Goal: Information Seeking & Learning: Learn about a topic

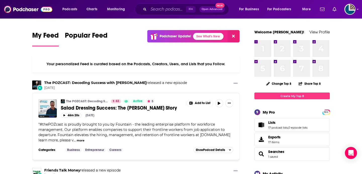
click at [233, 36] on icon at bounding box center [233, 36] width 3 height 3
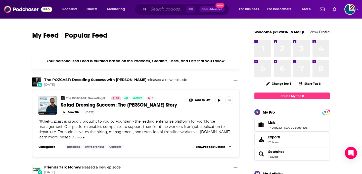
click at [150, 8] on input "Search podcasts, credits, & more..." at bounding box center [166, 9] width 37 height 8
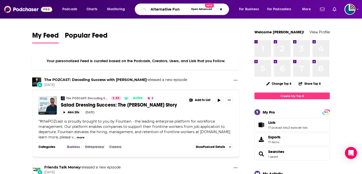
drag, startPoint x: 182, startPoint y: 8, endPoint x: 141, endPoint y: 8, distance: 41.2
click at [141, 8] on div "Alternative Fun Open Advanced New" at bounding box center [182, 10] width 94 height 12
type input "Banking with Interest"
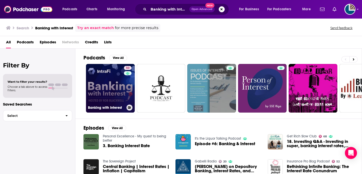
click at [100, 82] on link "50 Banking with Interest" at bounding box center [110, 88] width 49 height 49
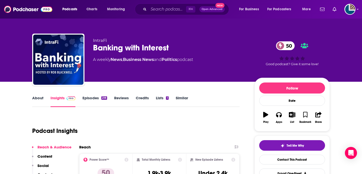
click at [34, 101] on link "About" at bounding box center [37, 102] width 11 height 12
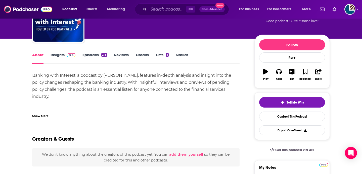
scroll to position [47, 0]
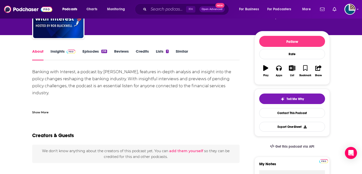
click at [38, 114] on div "Show More" at bounding box center [40, 112] width 16 height 5
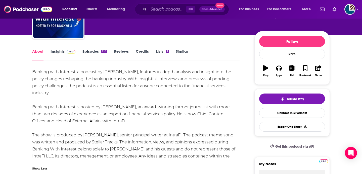
scroll to position [63, 0]
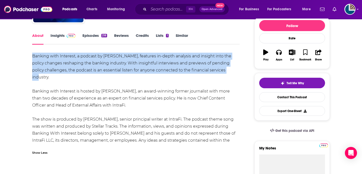
drag, startPoint x: 232, startPoint y: 70, endPoint x: 26, endPoint y: 55, distance: 206.8
copy div "Banking with Interest, a podcast by [PERSON_NAME], features in-depth analysis a…"
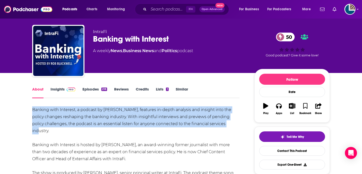
scroll to position [0, 0]
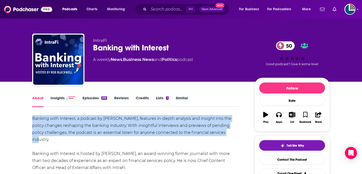
click at [95, 98] on link "Episodes 218" at bounding box center [94, 102] width 25 height 12
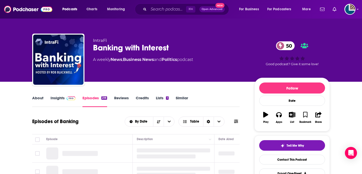
scroll to position [72, 0]
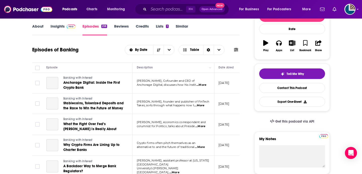
click at [121, 25] on link "Reviews" at bounding box center [121, 30] width 15 height 12
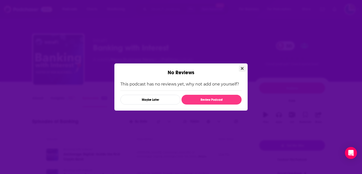
click at [242, 70] on icon "Close" at bounding box center [242, 69] width 3 height 4
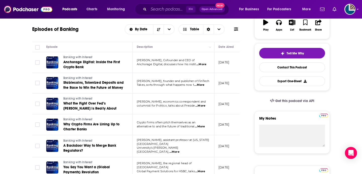
scroll to position [118, 0]
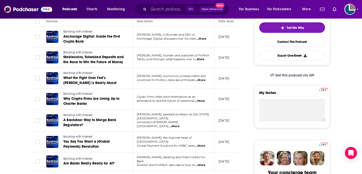
click at [203, 80] on span "...More" at bounding box center [200, 80] width 10 height 4
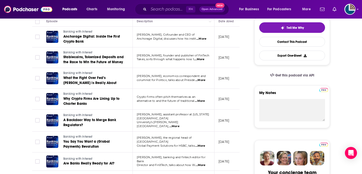
click at [201, 102] on span "...More" at bounding box center [200, 101] width 10 height 4
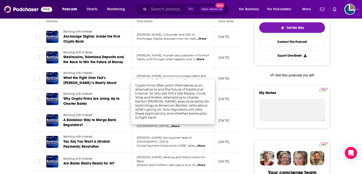
click at [236, 93] on td "[DATE]" at bounding box center [230, 99] width 33 height 21
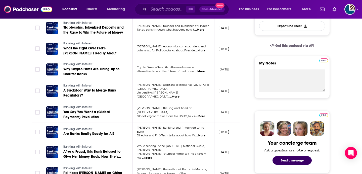
scroll to position [158, 0]
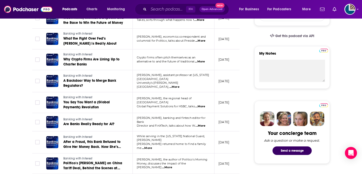
click at [179, 85] on span "...More" at bounding box center [174, 87] width 10 height 4
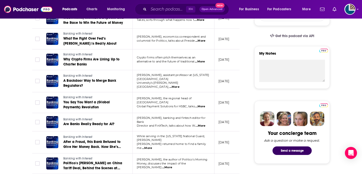
click at [201, 105] on span "...More" at bounding box center [200, 107] width 10 height 4
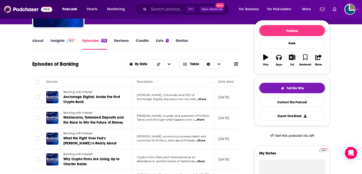
scroll to position [58, 0]
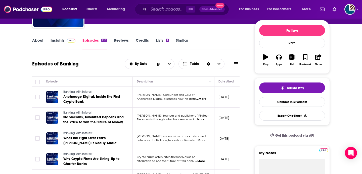
click at [52, 39] on link "Insights" at bounding box center [62, 44] width 25 height 12
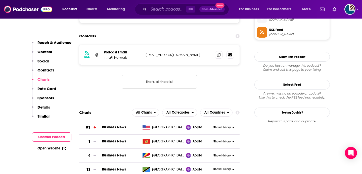
scroll to position [437, 0]
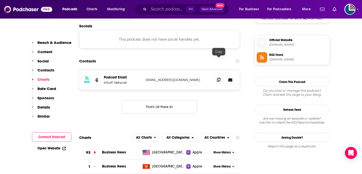
click at [216, 76] on span at bounding box center [219, 80] width 8 height 8
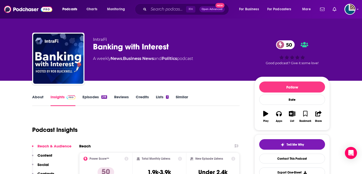
scroll to position [0, 0]
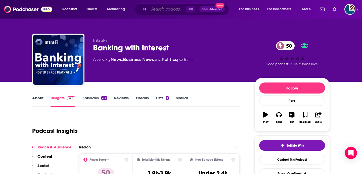
click at [152, 11] on input "Search podcasts, credits, & more..." at bounding box center [166, 9] width 37 height 8
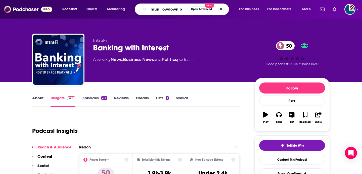
type input "muni lowdown"
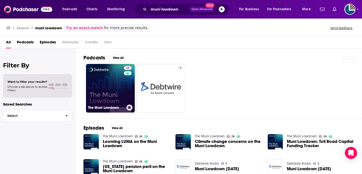
click at [111, 88] on link "28 The Muni Lowdown" at bounding box center [110, 88] width 49 height 49
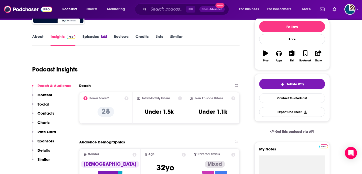
scroll to position [55, 0]
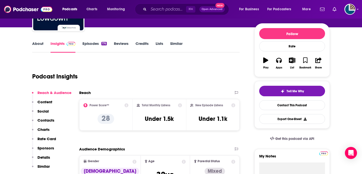
click at [89, 43] on link "Episodes 176" at bounding box center [94, 47] width 24 height 12
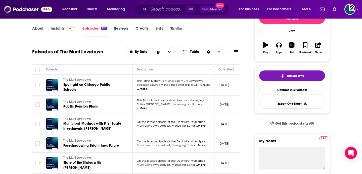
scroll to position [73, 0]
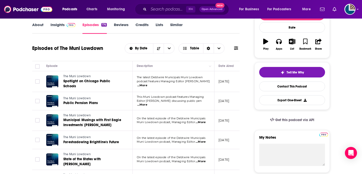
click at [59, 26] on link "Insights" at bounding box center [62, 28] width 25 height 12
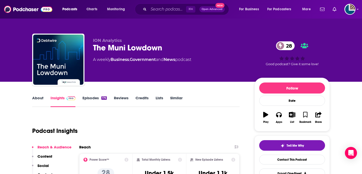
click at [36, 97] on link "About" at bounding box center [37, 102] width 11 height 12
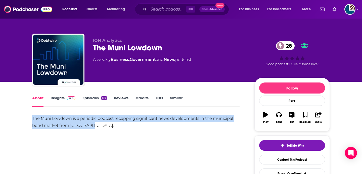
drag, startPoint x: 92, startPoint y: 128, endPoint x: 24, endPoint y: 120, distance: 68.8
copy div "The Muni Lowdown is a periodic podcast recapping significant news developments …"
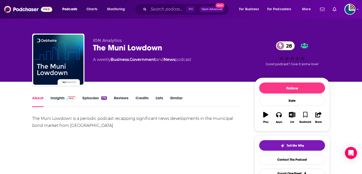
click at [58, 99] on link "Insights" at bounding box center [62, 102] width 25 height 12
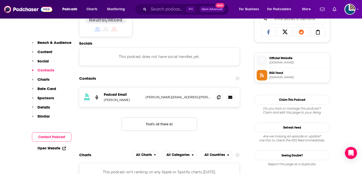
scroll to position [335, 0]
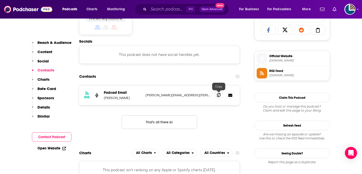
click at [218, 95] on icon at bounding box center [219, 95] width 4 height 4
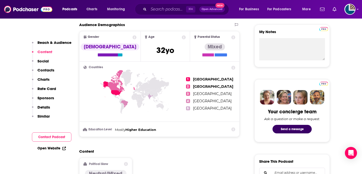
scroll to position [309, 0]
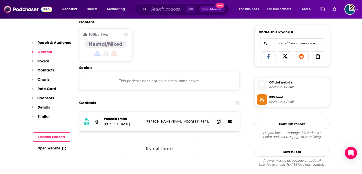
click at [273, 85] on span "Official Website" at bounding box center [298, 82] width 58 height 5
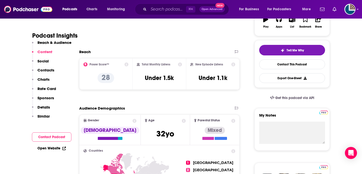
scroll to position [0, 0]
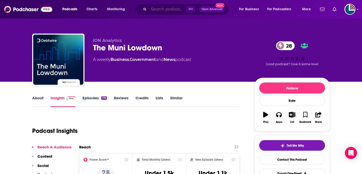
click at [156, 9] on input "Search podcasts, credits, & more..." at bounding box center [166, 9] width 37 height 8
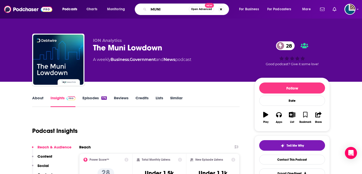
type input "MUNIS"
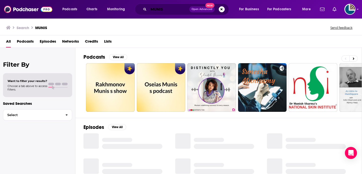
click at [166, 10] on input "MUNIS" at bounding box center [168, 9] width 41 height 8
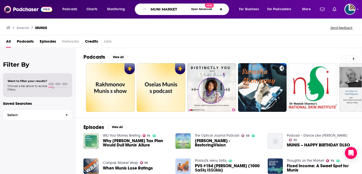
type input "MUNI MARKET"
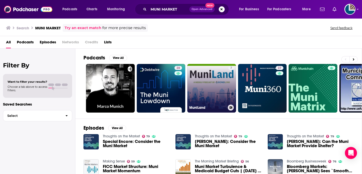
click at [200, 76] on link "7 MuniLand" at bounding box center [211, 88] width 49 height 49
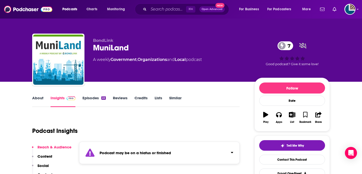
click at [43, 98] on link "About" at bounding box center [37, 102] width 11 height 12
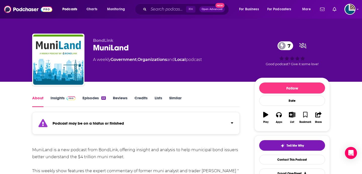
click at [56, 98] on link "Insights" at bounding box center [62, 102] width 25 height 12
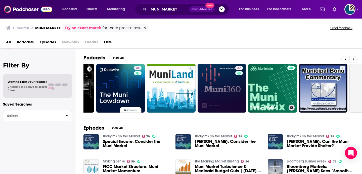
scroll to position [0, 41]
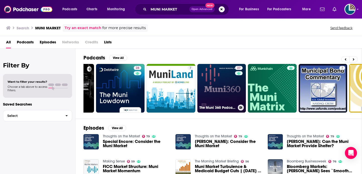
click at [218, 86] on link "27 The Muni 360 Podcast from [US_STATE] Life Investments" at bounding box center [221, 88] width 49 height 49
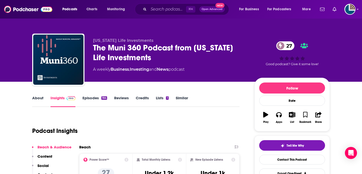
click at [32, 101] on link "About" at bounding box center [37, 102] width 11 height 12
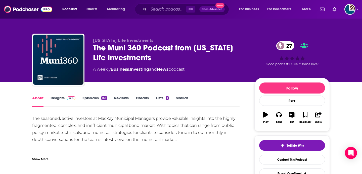
click at [61, 98] on link "Insights" at bounding box center [62, 102] width 25 height 12
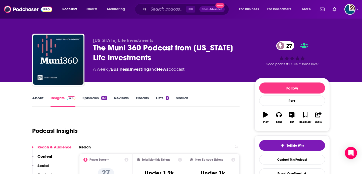
click at [90, 97] on link "Episodes 164" at bounding box center [94, 102] width 25 height 12
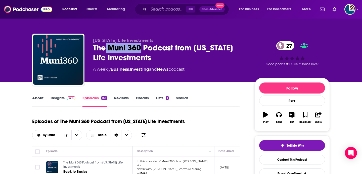
drag, startPoint x: 142, startPoint y: 48, endPoint x: 107, endPoint y: 48, distance: 34.9
click at [107, 48] on div "The Muni 360 Podcast from [US_STATE] Life Investments 27" at bounding box center [169, 53] width 153 height 20
copy h2 "Muni 360"
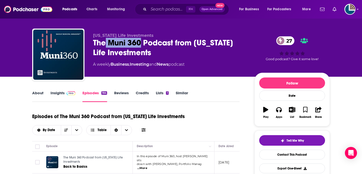
scroll to position [6, 0]
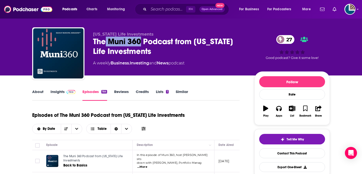
click at [33, 92] on link "About" at bounding box center [37, 95] width 11 height 12
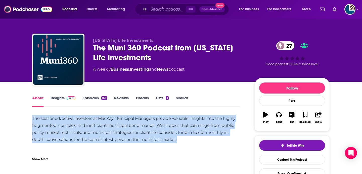
drag, startPoint x: 183, startPoint y: 140, endPoint x: 25, endPoint y: 119, distance: 158.6
copy div "The seasoned, active investors at MacKay Municipal Managers provide valuable in…"
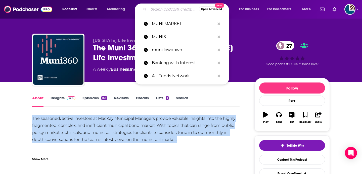
click at [157, 9] on input "Search podcasts, credits, & more..." at bounding box center [173, 9] width 50 height 8
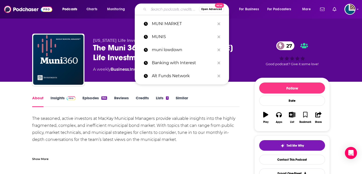
paste input "The Muni Matrix:"
type input "The Muni Matrix:"
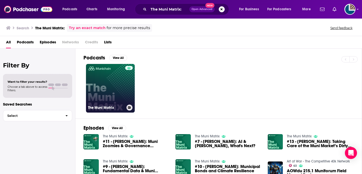
click at [108, 90] on link "The Muni Matrix" at bounding box center [110, 88] width 49 height 49
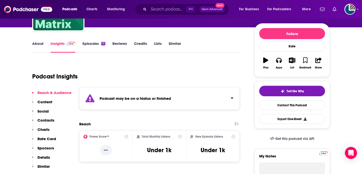
scroll to position [48, 0]
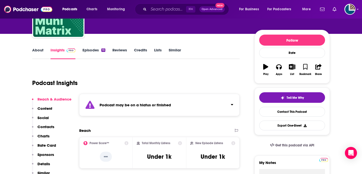
click at [92, 53] on link "Episodes 13" at bounding box center [93, 54] width 23 height 12
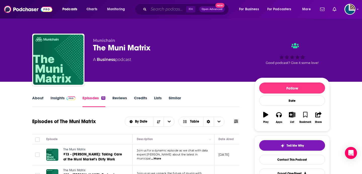
click at [155, 10] on input "Search podcasts, credits, & more..." at bounding box center [166, 9] width 37 height 8
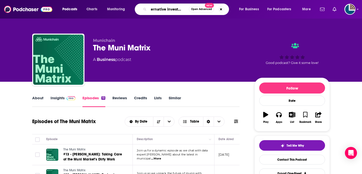
type input "alternative investmens"
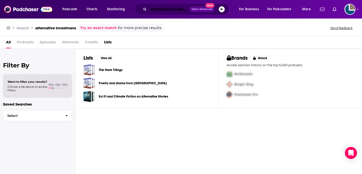
click at [180, 6] on input "alternative investmens" at bounding box center [168, 9] width 41 height 8
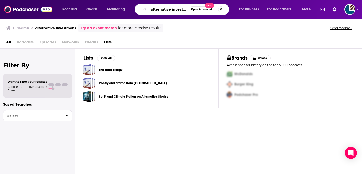
drag, startPoint x: 186, startPoint y: 9, endPoint x: 146, endPoint y: 8, distance: 40.0
click at [146, 8] on div "alternative investmens Open Advanced New" at bounding box center [182, 10] width 94 height 12
type input "e"
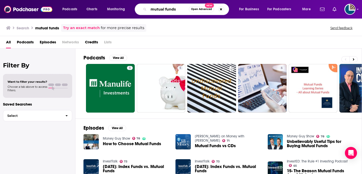
click at [173, 11] on input "mutual funds" at bounding box center [168, 9] width 40 height 8
drag, startPoint x: 178, startPoint y: 11, endPoint x: 140, endPoint y: 11, distance: 37.9
click at [140, 11] on div "mutual funds Open Advanced New" at bounding box center [182, 10] width 94 height 12
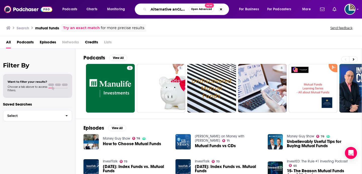
type input "Alternative anGLES"
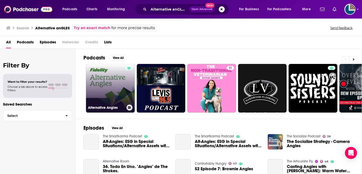
click at [107, 82] on link "Alternative Angles" at bounding box center [110, 88] width 49 height 49
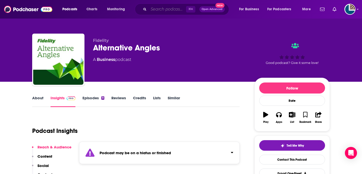
click at [165, 9] on input "Search podcasts, credits, & more..." at bounding box center [166, 9] width 37 height 8
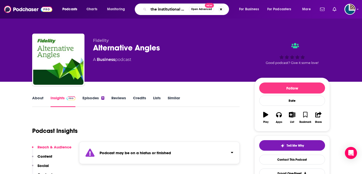
type input "the institutional edge"
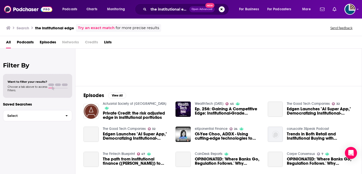
scroll to position [33, 0]
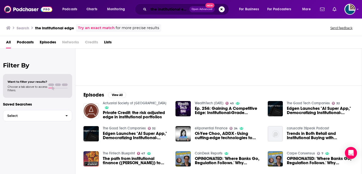
click at [164, 9] on input "the institutional edge" at bounding box center [168, 9] width 41 height 8
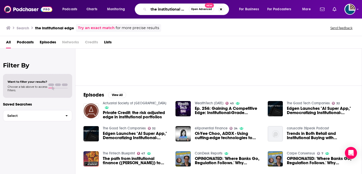
click at [164, 9] on input "the institutional edge" at bounding box center [168, 9] width 40 height 8
type input "pensions & investments"
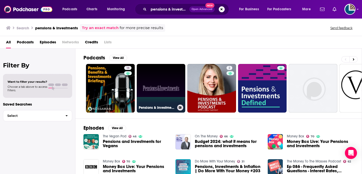
click at [164, 91] on link "Pensions & Investments" at bounding box center [161, 88] width 49 height 49
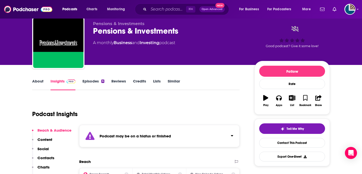
scroll to position [32, 0]
